Goal: Obtain resource: Download file/media

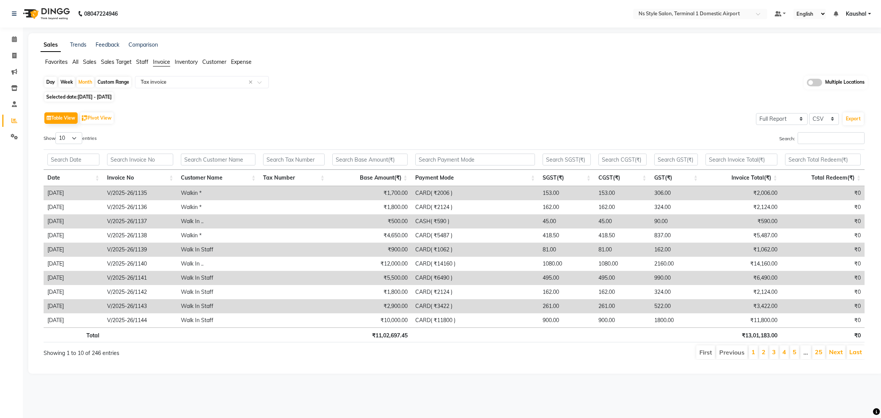
select select "full_report"
select select "csv"
click at [13, 119] on icon at bounding box center [14, 121] width 6 height 6
click at [49, 82] on div "Day" at bounding box center [50, 82] width 13 height 11
select select "8"
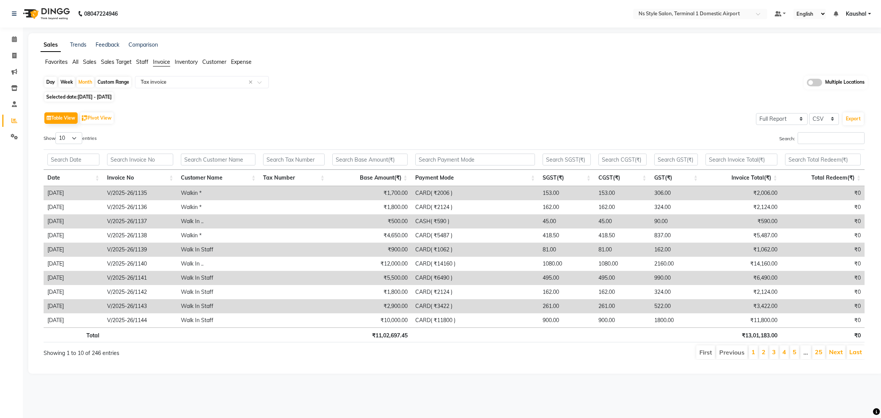
select select "2025"
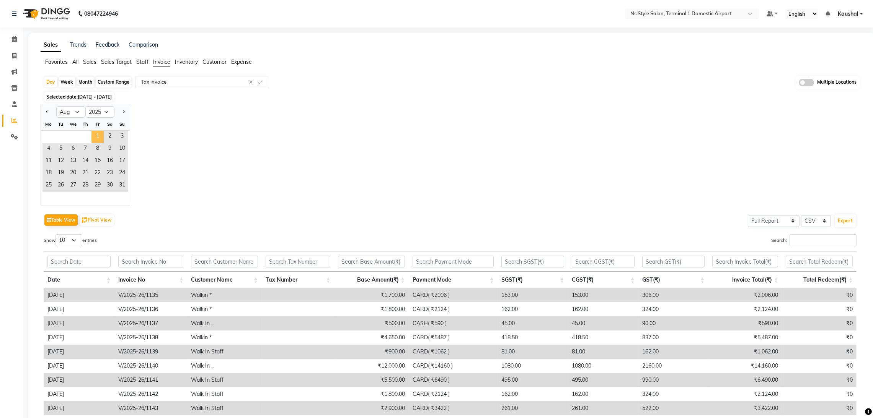
click at [98, 138] on span "1" at bounding box center [97, 137] width 12 height 12
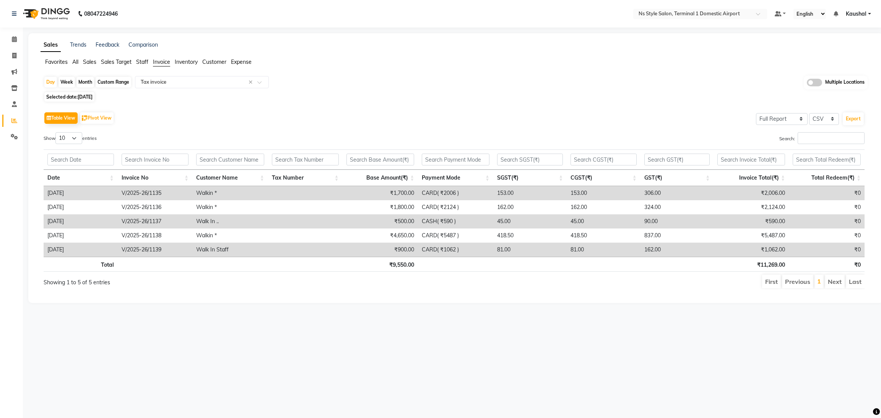
click at [89, 60] on span "Sales" at bounding box center [89, 62] width 13 height 7
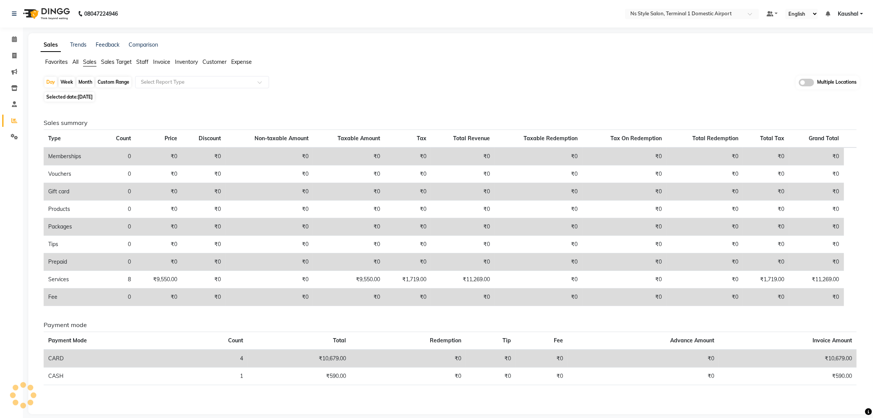
click at [93, 99] on span "[DATE]" at bounding box center [85, 97] width 15 height 6
select select "8"
select select "2025"
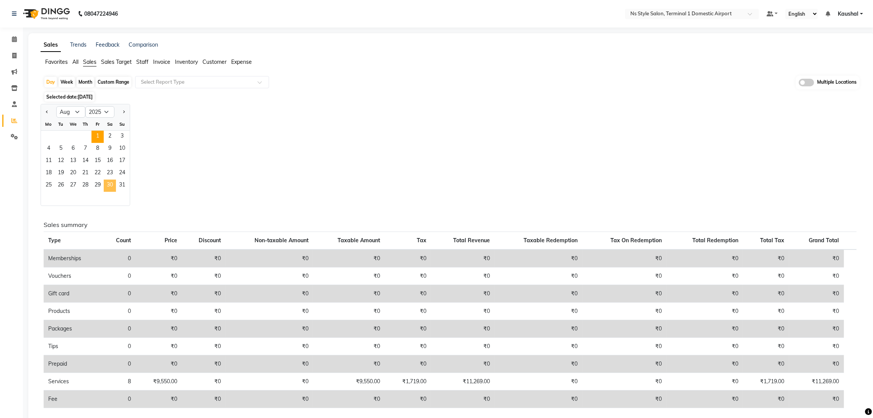
click at [106, 188] on span "30" at bounding box center [110, 186] width 12 height 12
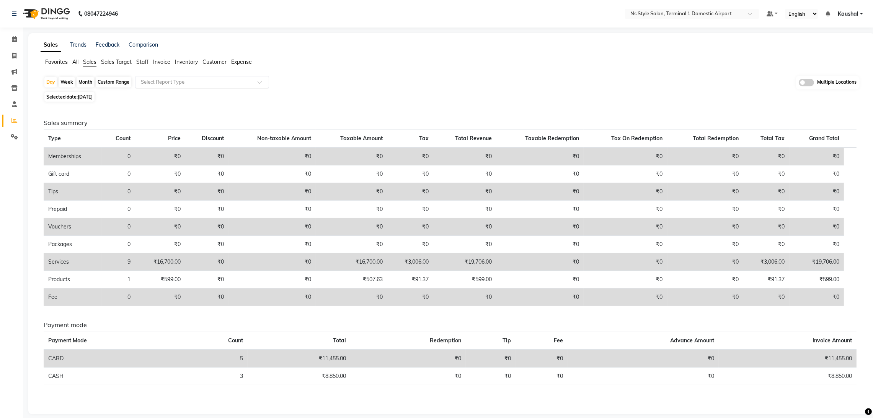
click at [237, 83] on input "text" at bounding box center [194, 82] width 110 height 8
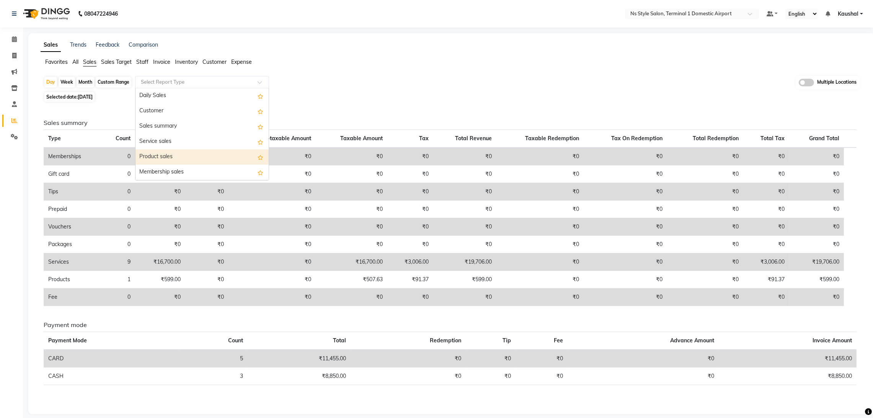
click at [226, 155] on div "Product sales" at bounding box center [201, 157] width 133 height 15
select select "full_report"
select select "csv"
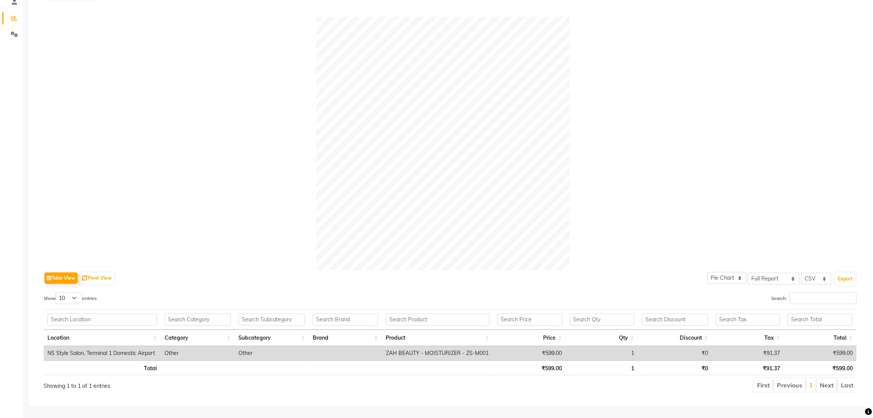
scroll to position [109, 0]
